Goal: Task Accomplishment & Management: Use online tool/utility

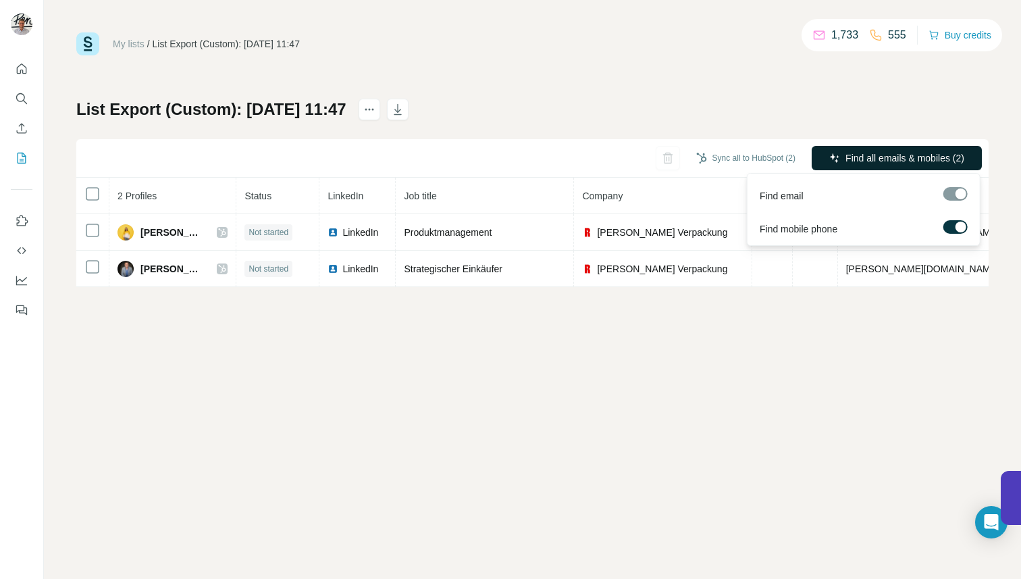
click at [847, 154] on span "Find all emails & mobiles (2)" at bounding box center [904, 158] width 119 height 14
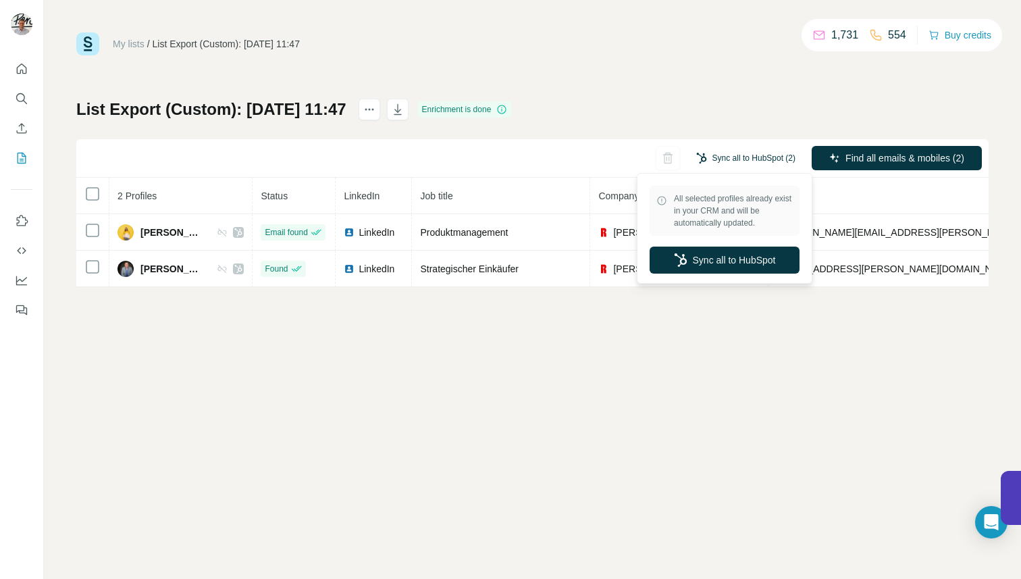
click at [766, 153] on button "Sync all to HubSpot (2)" at bounding box center [746, 158] width 118 height 20
click at [734, 265] on button "Sync all to HubSpot" at bounding box center [725, 259] width 150 height 27
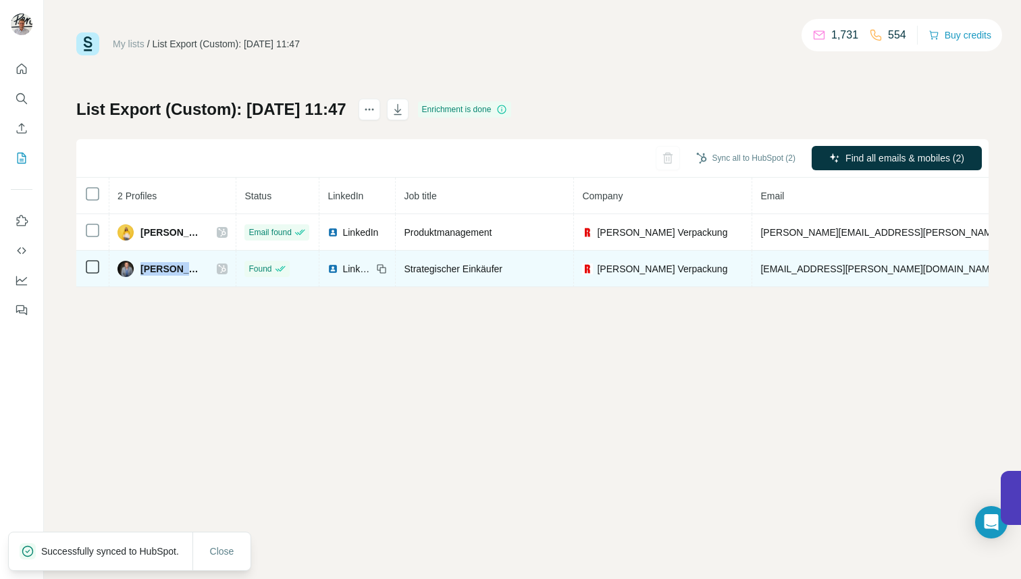
drag, startPoint x: 201, startPoint y: 273, endPoint x: 140, endPoint y: 273, distance: 61.4
click at [139, 273] on div "[PERSON_NAME]" at bounding box center [172, 269] width 110 height 16
copy span "[PERSON_NAME]"
